Goal: Task Accomplishment & Management: Complete application form

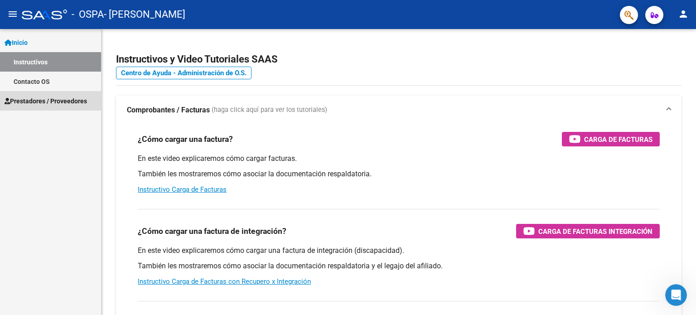
click at [34, 99] on span "Prestadores / Proveedores" at bounding box center [46, 101] width 82 height 10
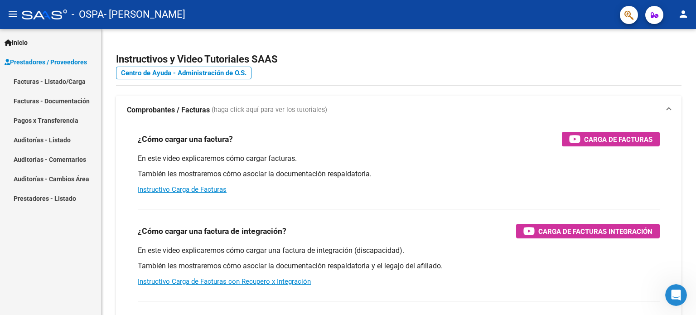
click at [51, 79] on link "Facturas - Listado/Carga" at bounding box center [50, 81] width 101 height 19
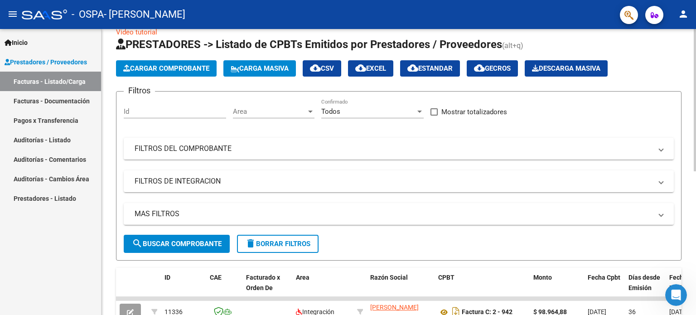
scroll to position [16, 0]
click at [203, 70] on span "Cargar Comprobante" at bounding box center [166, 68] width 86 height 8
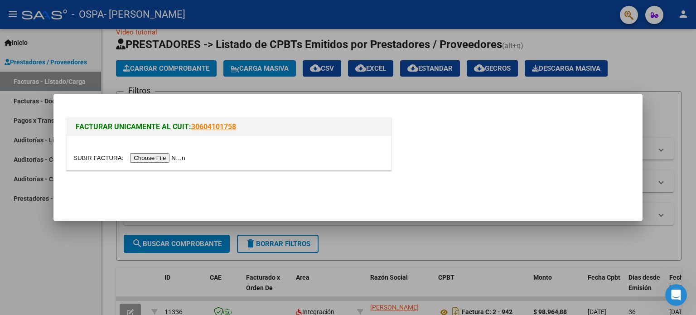
click at [177, 158] on input "file" at bounding box center [130, 158] width 115 height 10
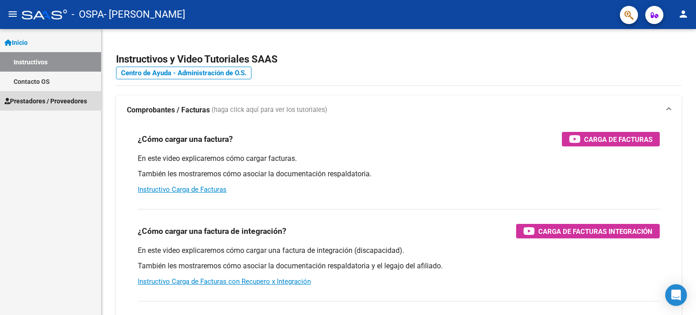
click at [38, 102] on span "Prestadores / Proveedores" at bounding box center [46, 101] width 82 height 10
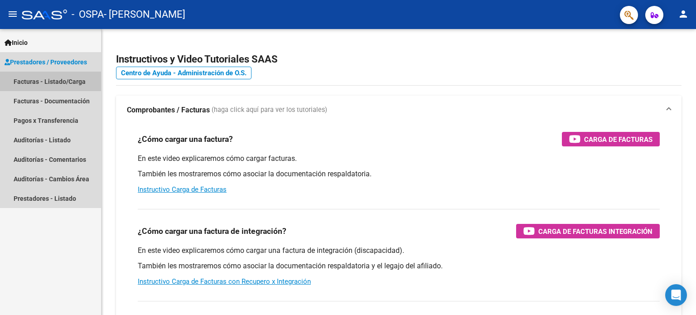
click at [55, 81] on link "Facturas - Listado/Carga" at bounding box center [50, 81] width 101 height 19
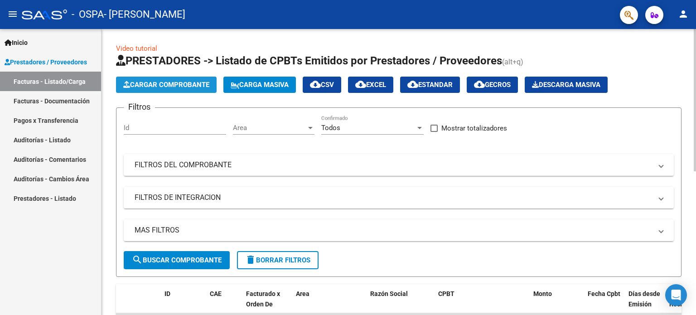
click at [178, 85] on span "Cargar Comprobante" at bounding box center [166, 85] width 86 height 8
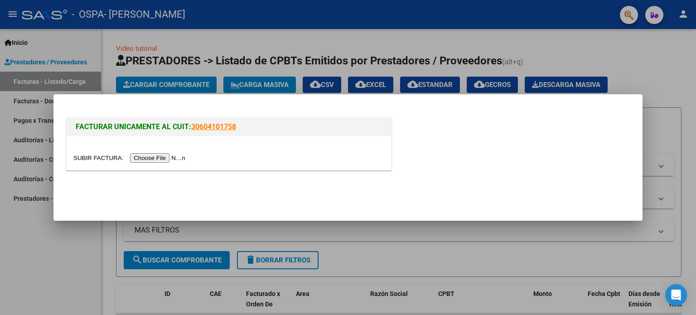
click at [178, 156] on input "file" at bounding box center [130, 158] width 115 height 10
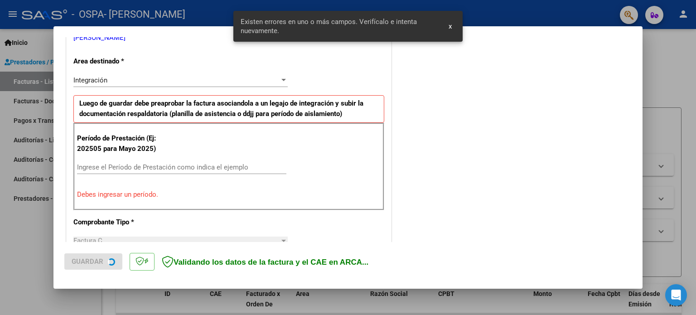
scroll to position [195, 0]
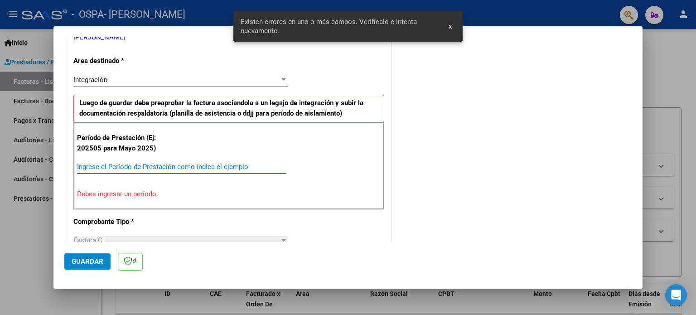
click at [236, 166] on input "Ingrese el Período de Prestación como indica el ejemplo" at bounding box center [181, 167] width 209 height 8
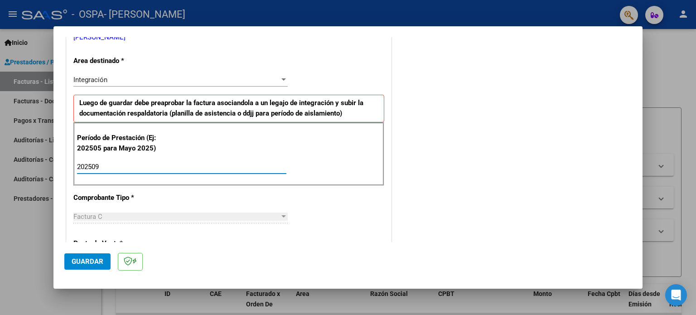
type input "202509"
click at [308, 223] on div "CUIT * 27-27387784-9 Ingresar CUIT ANALISIS PRESTADOR VALDOVINO LEILA SOLEDAD A…" at bounding box center [229, 297] width 324 height 682
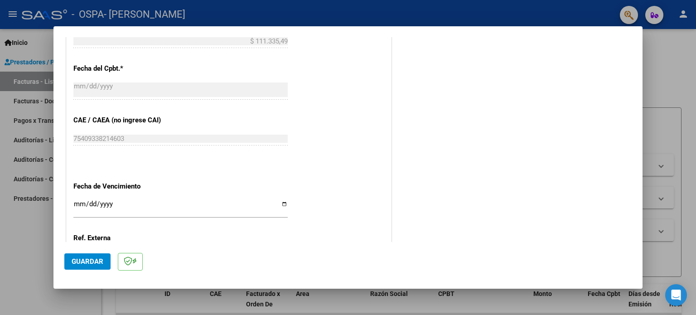
scroll to position [541, 0]
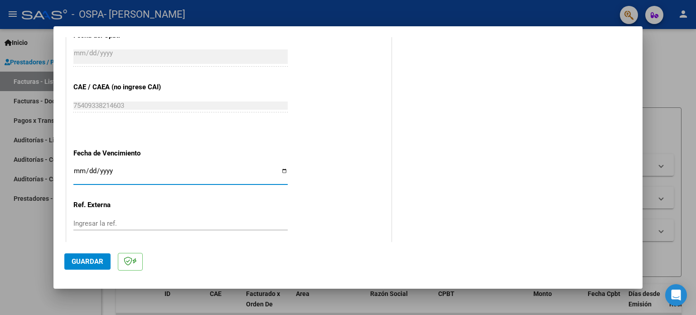
click at [284, 173] on input "Ingresar la fecha" at bounding box center [180, 174] width 214 height 14
click at [281, 170] on input "Ingresar la fecha" at bounding box center [180, 174] width 214 height 14
type input "2025-10-10"
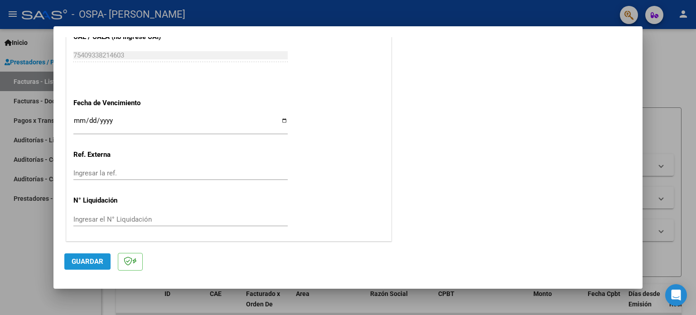
click at [87, 259] on span "Guardar" at bounding box center [88, 261] width 32 height 8
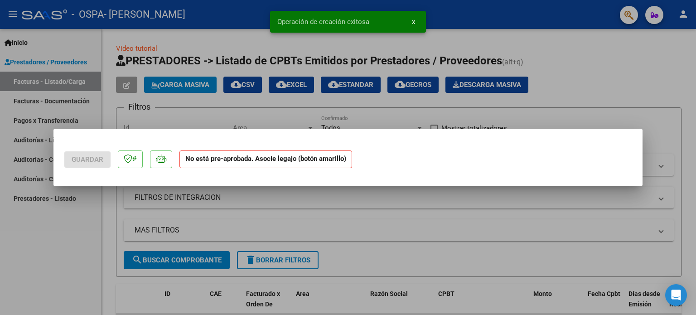
scroll to position [0, 0]
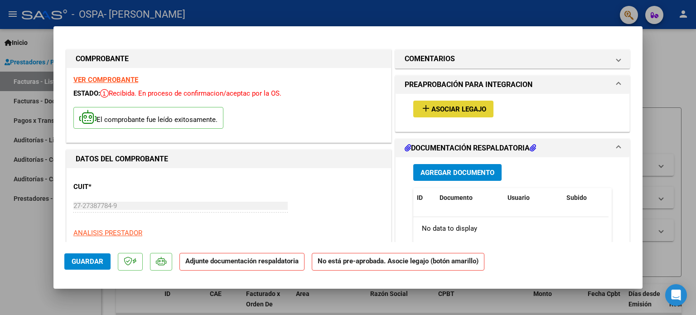
click at [436, 106] on span "Asociar Legajo" at bounding box center [458, 109] width 55 height 8
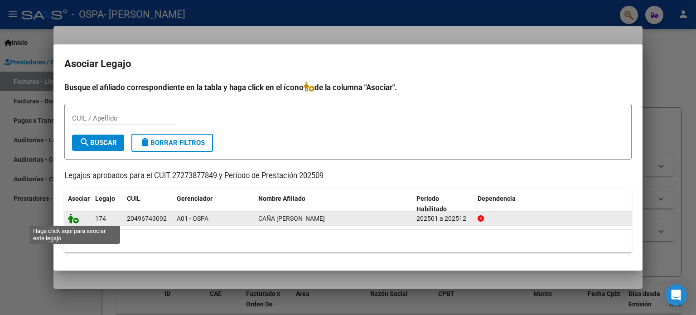
click at [75, 219] on icon at bounding box center [73, 218] width 11 height 10
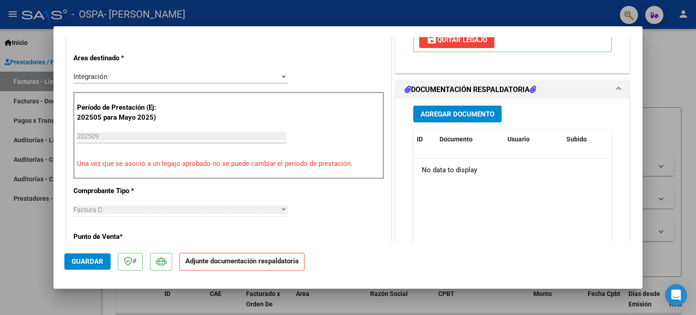
scroll to position [217, 0]
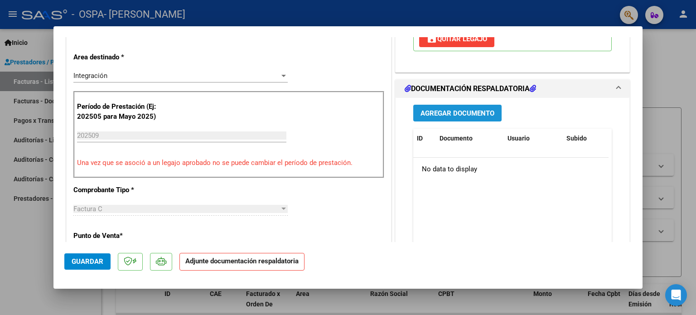
click at [479, 112] on span "Agregar Documento" at bounding box center [457, 113] width 74 height 8
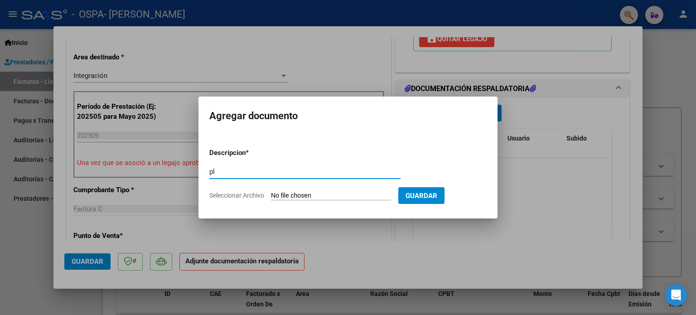
type input "p"
type input "Planilla de asistencia"
click at [268, 183] on div "Planilla de asistencia Escriba aquí una descripcion" at bounding box center [304, 176] width 191 height 22
click at [435, 196] on span "Guardar" at bounding box center [421, 196] width 32 height 8
click at [372, 193] on input "Seleccionar Archivo" at bounding box center [331, 196] width 120 height 9
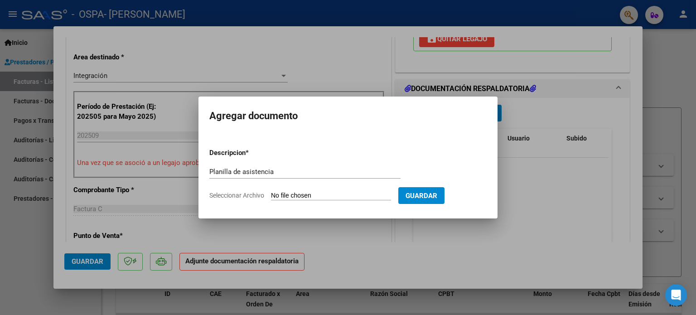
type input "C:\fakepath\Planilla Asistencia Martín Caña - Psicopedagogía - Sept 25.pdf"
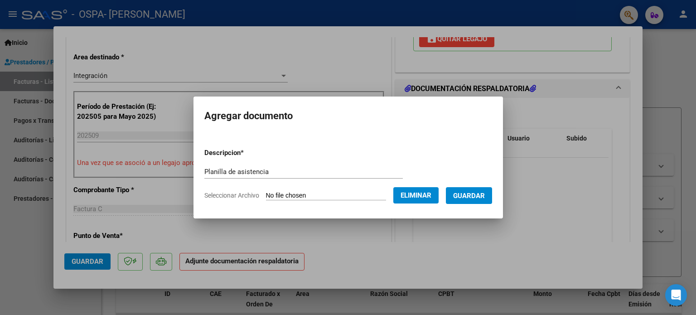
click at [485, 197] on span "Guardar" at bounding box center [469, 196] width 32 height 8
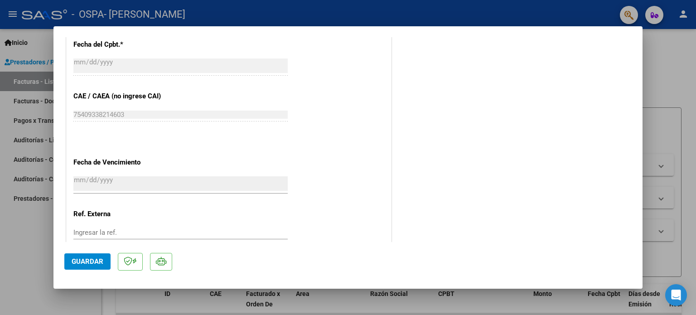
scroll to position [605, 0]
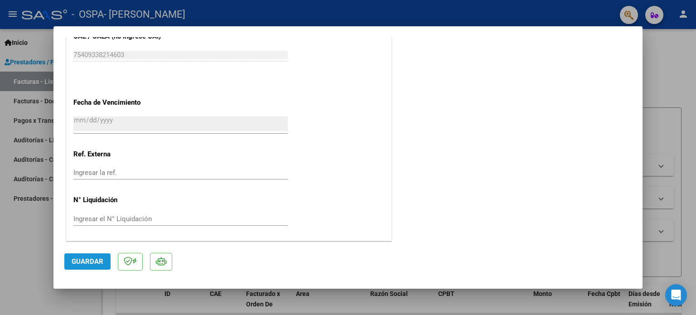
click at [81, 257] on span "Guardar" at bounding box center [88, 261] width 32 height 8
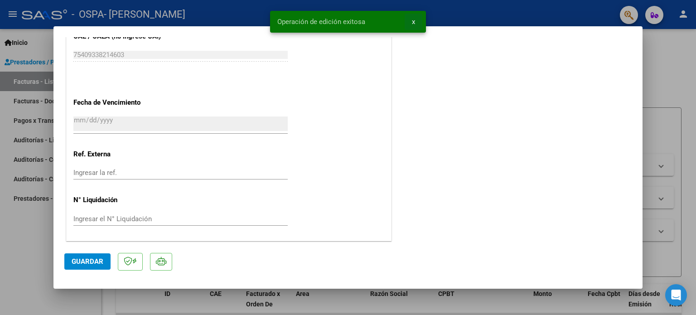
click at [415, 22] on span "x" at bounding box center [413, 22] width 3 height 8
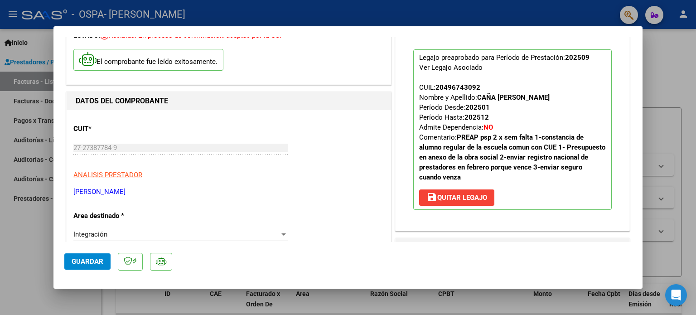
scroll to position [0, 0]
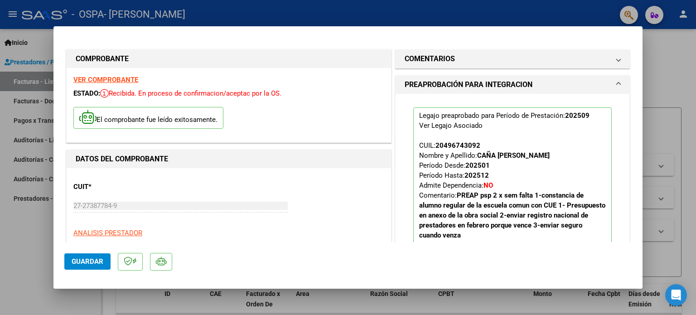
type input "$ 0,00"
